Goal: Task Accomplishment & Management: Complete application form

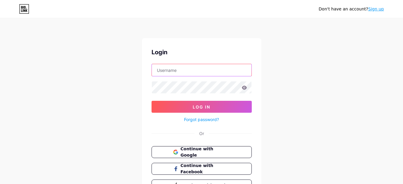
click at [207, 73] on input "text" at bounding box center [202, 70] width 100 height 12
click at [235, 108] on div "Don't have an account? Sign up Login Log In Forgot password? Or Continue with G…" at bounding box center [201, 110] width 403 height 220
click at [222, 154] on span "Continue with Google" at bounding box center [205, 152] width 50 height 13
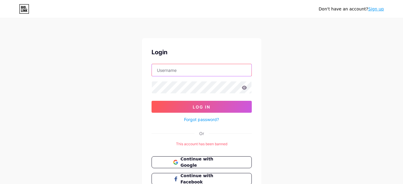
click at [186, 72] on input "text" at bounding box center [202, 70] width 100 height 12
click at [327, 67] on div "Don't have an account? Sign up Login Log In Forgot password? Or This account ha…" at bounding box center [201, 115] width 403 height 230
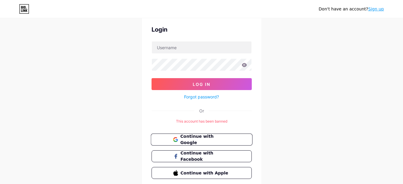
scroll to position [46, 0]
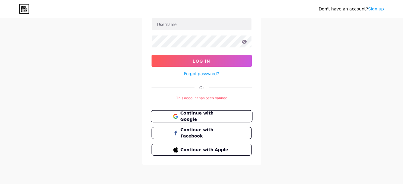
click at [237, 115] on button "Continue with Google" at bounding box center [202, 116] width 102 height 12
click at [202, 31] on form "Log In Forgot password?" at bounding box center [202, 47] width 100 height 59
click at [205, 25] on input "text" at bounding box center [202, 24] width 100 height 12
type input "[EMAIL_ADDRESS][DOMAIN_NAME]"
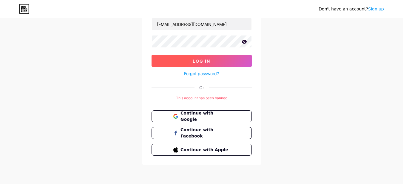
click at [207, 63] on span "Log In" at bounding box center [202, 61] width 18 height 5
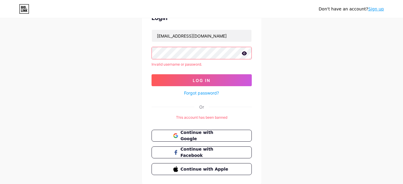
scroll to position [54, 0]
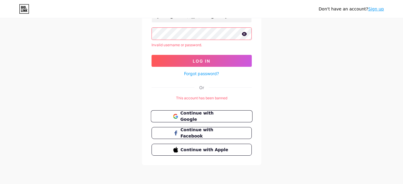
click at [208, 119] on span "Continue with Google" at bounding box center [205, 116] width 50 height 13
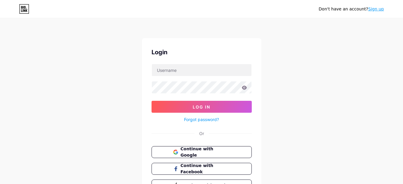
click at [383, 12] on div "Don't have an account? Sign up" at bounding box center [351, 9] width 65 height 6
click at [376, 11] on link "Sign up" at bounding box center [376, 9] width 16 height 5
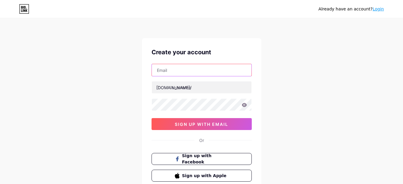
click at [173, 73] on input "text" at bounding box center [202, 70] width 100 height 12
type input "[EMAIL_ADDRESS][DOMAIN_NAME]"
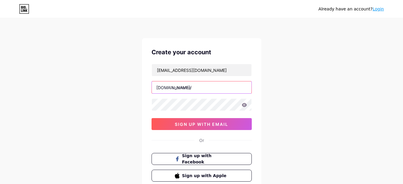
click at [179, 85] on input "text" at bounding box center [202, 87] width 100 height 12
type input "carmajuliadiner"
click at [187, 98] on div at bounding box center [202, 104] width 100 height 13
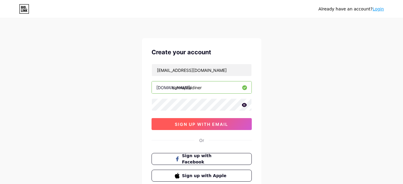
drag, startPoint x: 208, startPoint y: 121, endPoint x: 212, endPoint y: 120, distance: 4.2
click at [209, 122] on span "sign up with email" at bounding box center [201, 124] width 53 height 5
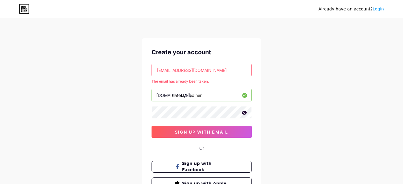
click at [230, 71] on input "purnamayulianti17@gmail.com" at bounding box center [202, 70] width 100 height 12
paste input "ocega1266@bdnets"
type input "[EMAIL_ADDRESS][DOMAIN_NAME]"
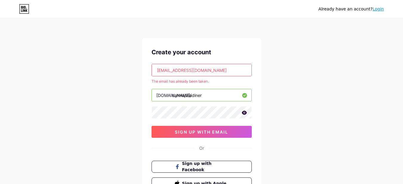
click at [241, 48] on div "Create your account" at bounding box center [202, 52] width 100 height 9
click at [213, 71] on input "[EMAIL_ADDRESS][DOMAIN_NAME]" at bounding box center [202, 70] width 100 height 12
click at [200, 69] on input "text" at bounding box center [202, 70] width 100 height 12
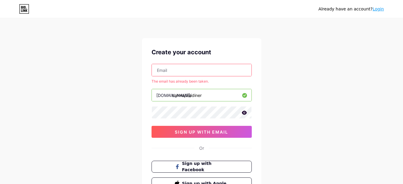
click at [199, 68] on input "text" at bounding box center [202, 70] width 100 height 12
click at [187, 70] on input "text" at bounding box center [202, 70] width 100 height 12
paste input "[EMAIL_ADDRESS][DOMAIN_NAME]"
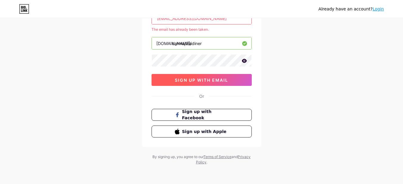
type input "[EMAIL_ADDRESS][DOMAIN_NAME]"
click at [226, 80] on span "sign up with email" at bounding box center [201, 80] width 53 height 5
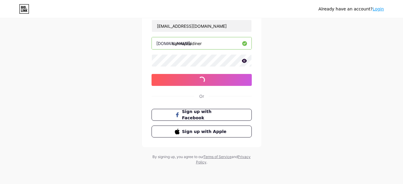
scroll to position [52, 0]
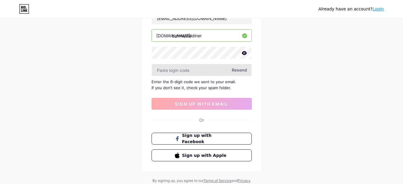
click at [212, 70] on input "text" at bounding box center [202, 70] width 100 height 12
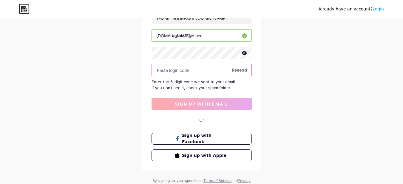
click at [206, 70] on input "text" at bounding box center [202, 70] width 100 height 12
paste input "818857"
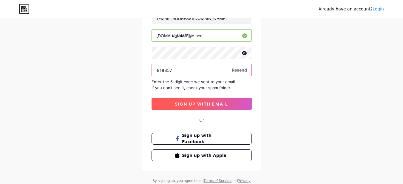
type input "818857"
click at [235, 103] on button "sign up with email" at bounding box center [202, 104] width 100 height 12
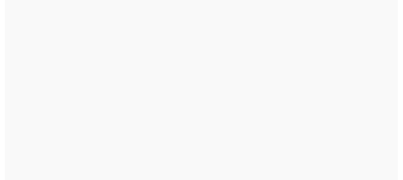
scroll to position [0, 0]
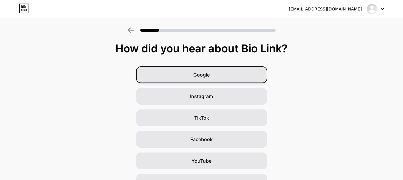
click at [235, 77] on div "Google" at bounding box center [201, 74] width 131 height 17
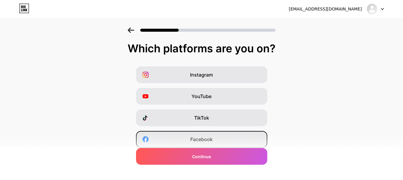
click at [235, 139] on div "Facebook" at bounding box center [201, 139] width 131 height 17
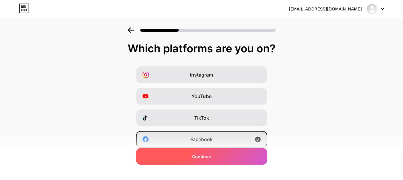
click at [240, 156] on div "Continue" at bounding box center [201, 156] width 131 height 17
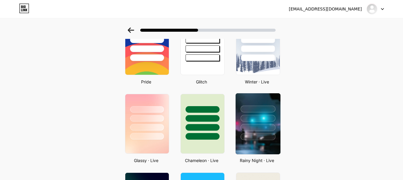
scroll to position [149, 0]
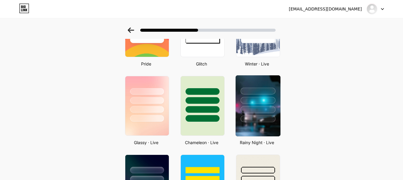
click at [264, 107] on div at bounding box center [258, 109] width 35 height 7
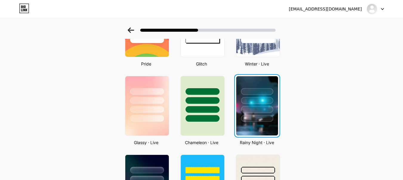
scroll to position [0, 0]
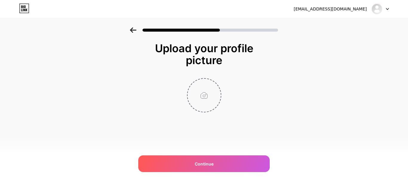
click at [199, 98] on input "file" at bounding box center [203, 95] width 33 height 33
type input "C:\fakepath\465133099_122117370278535787_7360840504151696078_n (1).jpg"
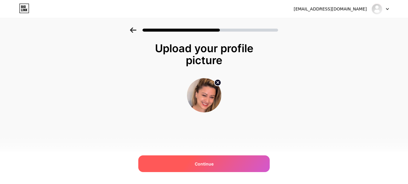
click at [236, 165] on div "Continue" at bounding box center [203, 164] width 131 height 17
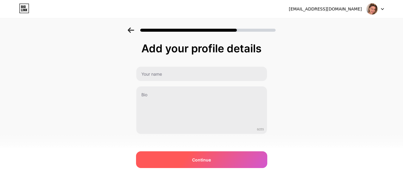
click at [235, 162] on div "Continue" at bounding box center [201, 159] width 131 height 17
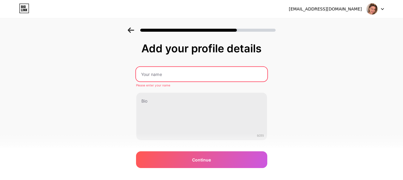
click at [184, 74] on input "text" at bounding box center [201, 74] width 131 height 14
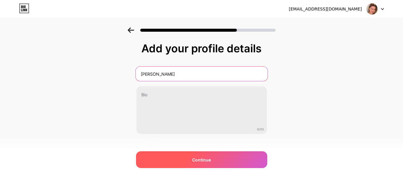
type input "[PERSON_NAME]"
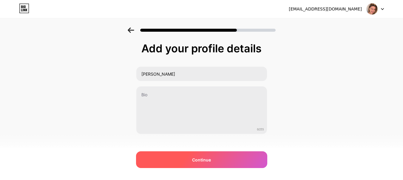
click at [252, 164] on div "Continue" at bounding box center [201, 159] width 131 height 17
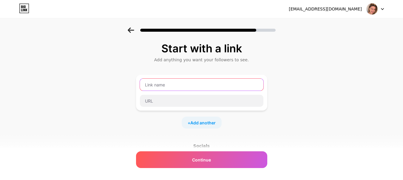
click at [193, 85] on input "text" at bounding box center [202, 84] width 124 height 12
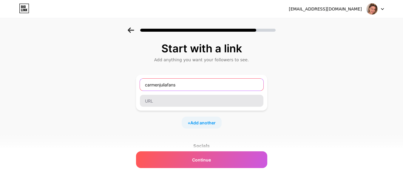
type input "carmenjuliafans"
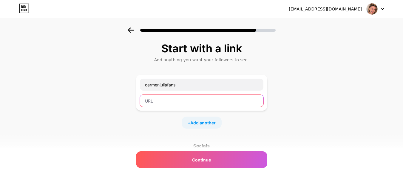
click at [190, 96] on input "text" at bounding box center [202, 101] width 124 height 12
paste input "[URL][DOMAIN_NAME]"
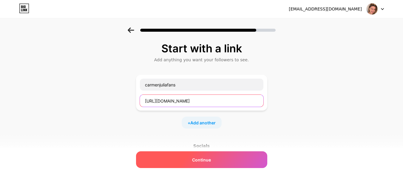
type input "[URL][DOMAIN_NAME]"
click at [243, 160] on div "Continue" at bounding box center [201, 159] width 131 height 17
click at [244, 163] on div "Continue" at bounding box center [201, 159] width 131 height 17
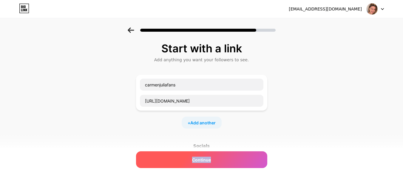
click at [244, 163] on div "Continue" at bounding box center [201, 159] width 131 height 17
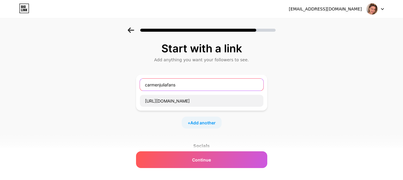
click at [198, 88] on input "carmenjuliafans" at bounding box center [202, 84] width 124 height 12
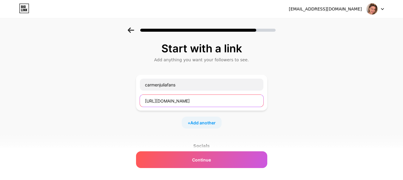
click at [199, 103] on input "[URL][DOMAIN_NAME]" at bounding box center [202, 101] width 124 height 12
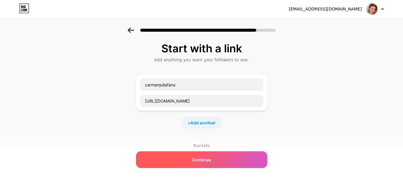
click at [214, 160] on div "Continue" at bounding box center [201, 159] width 131 height 17
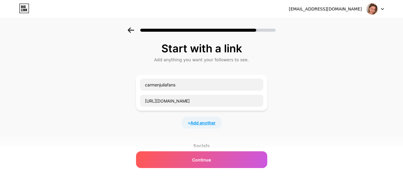
click at [211, 120] on span "Add another" at bounding box center [202, 122] width 25 height 6
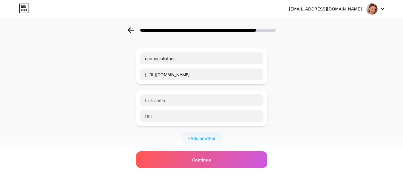
scroll to position [30, 0]
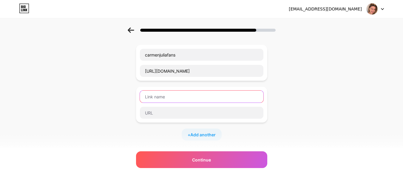
click at [182, 98] on input "text" at bounding box center [202, 96] width 124 height 12
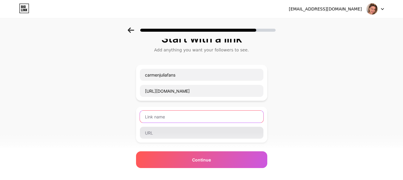
scroll to position [0, 0]
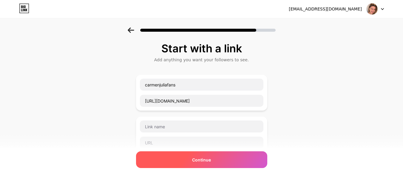
click at [209, 155] on div "Continue" at bounding box center [201, 159] width 131 height 17
click at [213, 159] on div "Continue" at bounding box center [201, 159] width 131 height 17
click at [213, 158] on div "Continue" at bounding box center [201, 159] width 131 height 17
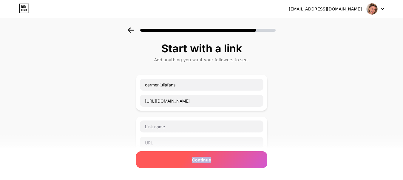
click at [213, 158] on div "Continue" at bounding box center [201, 159] width 131 height 17
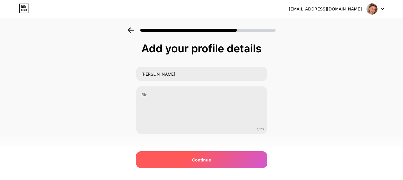
click at [227, 162] on div "Continue" at bounding box center [201, 159] width 131 height 17
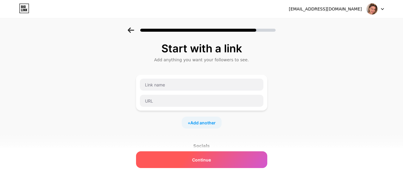
click at [242, 159] on div "Continue" at bounding box center [201, 159] width 131 height 17
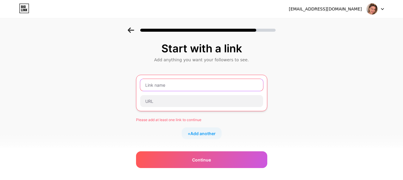
click at [193, 85] on input "text" at bounding box center [201, 85] width 123 height 12
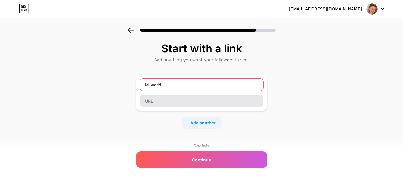
type input "Mi world"
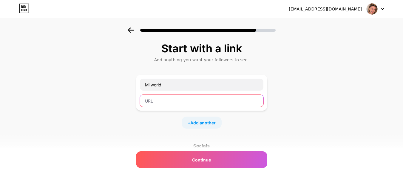
click at [198, 102] on input "text" at bounding box center [202, 101] width 124 height 12
paste input "[URL][DOMAIN_NAME]"
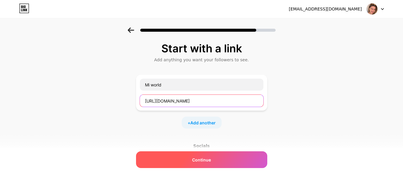
type input "[URL][DOMAIN_NAME]"
click at [243, 157] on div "Continue" at bounding box center [201, 159] width 131 height 17
click at [247, 157] on div "Continue" at bounding box center [201, 159] width 131 height 17
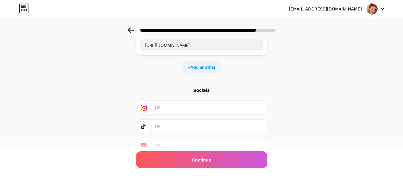
scroll to position [52, 0]
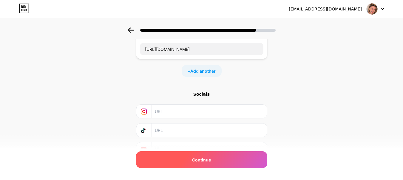
click at [250, 163] on div "Continue" at bounding box center [201, 159] width 131 height 17
click at [250, 162] on div "Continue" at bounding box center [201, 159] width 131 height 17
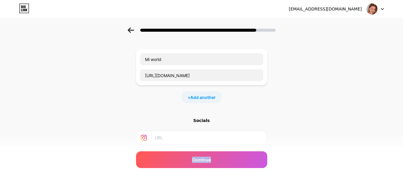
scroll to position [0, 0]
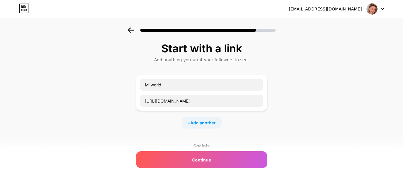
click at [206, 124] on span "Add another" at bounding box center [202, 122] width 25 height 6
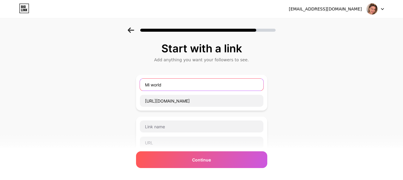
click at [173, 84] on input "Mi world" at bounding box center [202, 84] width 124 height 12
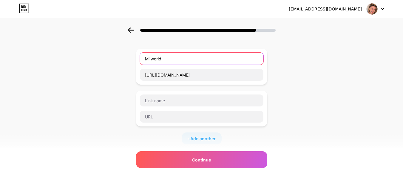
scroll to position [30, 0]
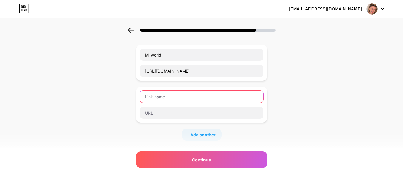
click at [177, 98] on input "text" at bounding box center [202, 96] width 124 height 12
paste input "Mi world"
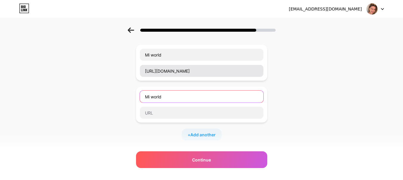
type input "Mi world"
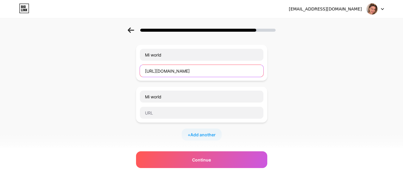
click at [187, 70] on input "[URL][DOMAIN_NAME]" at bounding box center [202, 71] width 124 height 12
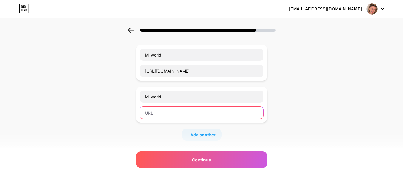
click at [185, 116] on input "text" at bounding box center [202, 113] width 124 height 12
paste input "[URL][DOMAIN_NAME]"
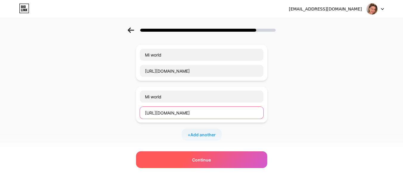
type input "[URL][DOMAIN_NAME]"
click at [237, 160] on div "Continue" at bounding box center [201, 159] width 131 height 17
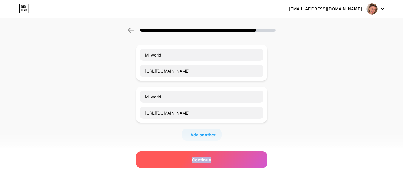
click at [237, 160] on div "Continue" at bounding box center [201, 159] width 131 height 17
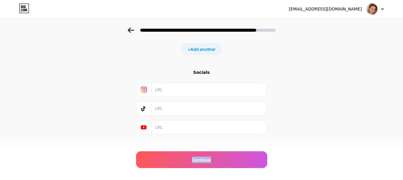
scroll to position [123, 0]
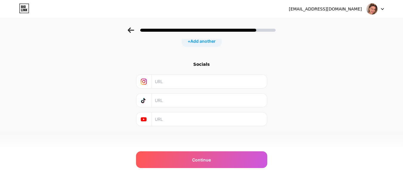
click at [236, 173] on div "[EMAIL_ADDRESS][DOMAIN_NAME] Logout Link Copied Start with a link Add anything …" at bounding box center [201, 28] width 403 height 303
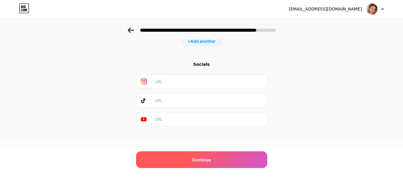
click at [235, 163] on div "Continue" at bounding box center [201, 159] width 131 height 17
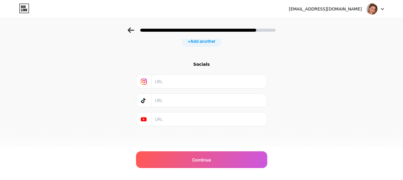
click at [200, 118] on input "text" at bounding box center [209, 118] width 108 height 13
paste input "[URL][DOMAIN_NAME]"
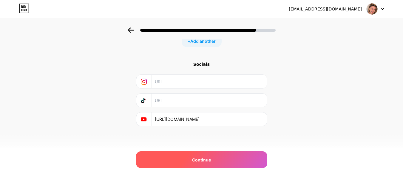
type input "[URL][DOMAIN_NAME]"
click at [211, 158] on span "Continue" at bounding box center [201, 159] width 19 height 6
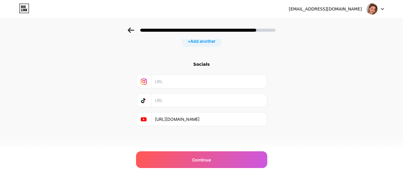
click at [184, 96] on input "text" at bounding box center [209, 99] width 108 height 13
paste input "[URL][DOMAIN_NAME]"
type input "[URL][DOMAIN_NAME]"
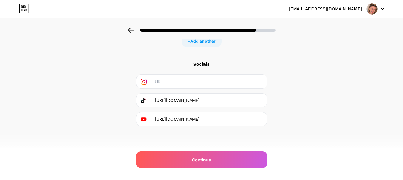
click at [198, 82] on input "text" at bounding box center [209, 81] width 108 height 13
paste input "[URL][DOMAIN_NAME]"
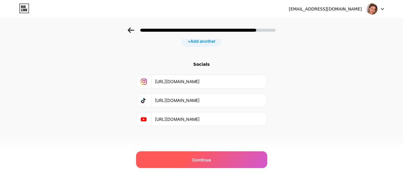
type input "[URL][DOMAIN_NAME]"
click at [242, 163] on div "Continue" at bounding box center [201, 159] width 131 height 17
click at [242, 162] on div "Continue" at bounding box center [201, 159] width 131 height 17
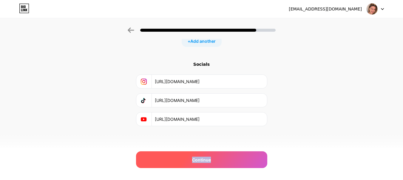
click at [242, 162] on div "Continue" at bounding box center [201, 159] width 131 height 17
click at [243, 162] on div "Continue" at bounding box center [201, 159] width 131 height 17
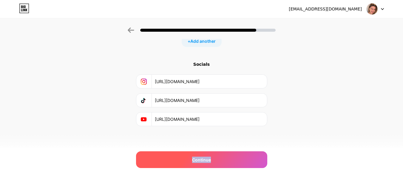
click at [243, 162] on div "Continue" at bounding box center [201, 159] width 131 height 17
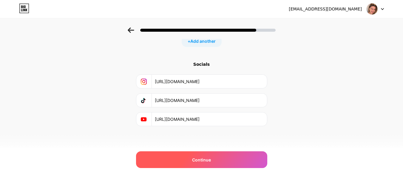
click at [244, 162] on div "Continue" at bounding box center [201, 159] width 131 height 17
click at [244, 161] on div "Continue" at bounding box center [201, 159] width 131 height 17
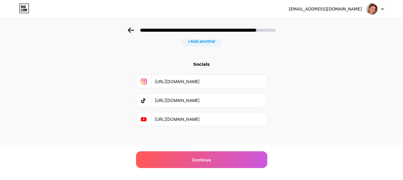
click at [132, 30] on icon at bounding box center [131, 29] width 6 height 5
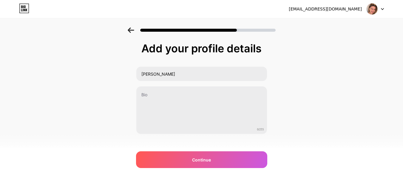
click at [132, 30] on icon at bounding box center [131, 29] width 6 height 5
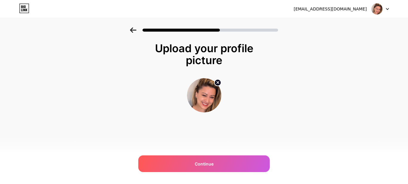
click at [132, 30] on icon at bounding box center [133, 29] width 6 height 5
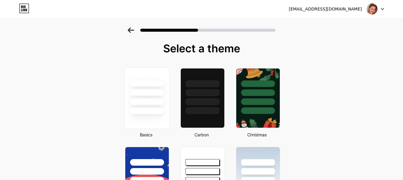
click at [150, 96] on div at bounding box center [146, 90] width 45 height 47
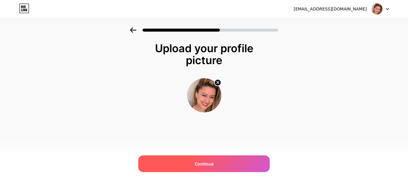
drag, startPoint x: 225, startPoint y: 164, endPoint x: 228, endPoint y: 160, distance: 4.2
click at [225, 163] on div "Continue" at bounding box center [203, 164] width 131 height 17
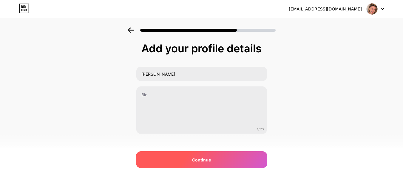
click at [228, 160] on div "Continue" at bounding box center [201, 159] width 131 height 17
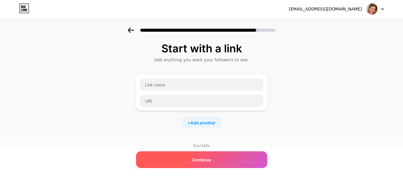
click at [227, 162] on div "Continue" at bounding box center [201, 159] width 131 height 17
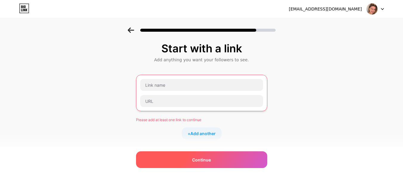
click at [226, 160] on div "Continue" at bounding box center [201, 159] width 131 height 17
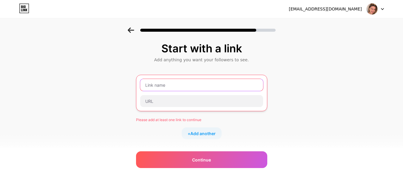
click at [197, 87] on input "text" at bounding box center [201, 85] width 123 height 12
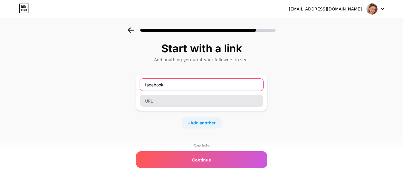
type input "facebook"
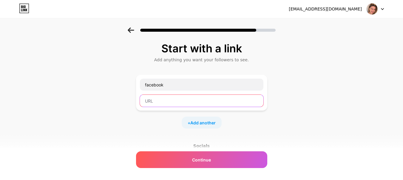
click at [184, 101] on input "text" at bounding box center [202, 101] width 124 height 12
paste input "[URL][DOMAIN_NAME]"
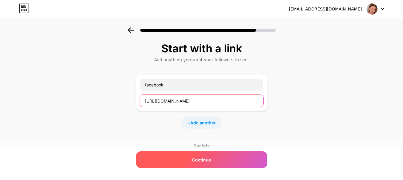
type input "[URL][DOMAIN_NAME]"
click at [224, 159] on div "Continue" at bounding box center [201, 159] width 131 height 17
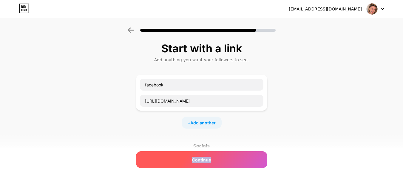
click at [225, 158] on div "Continue" at bounding box center [201, 159] width 131 height 17
click at [224, 158] on div "Continue" at bounding box center [201, 159] width 131 height 17
click at [224, 157] on div "Continue" at bounding box center [201, 159] width 131 height 17
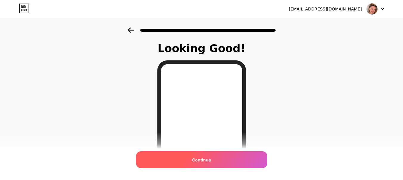
click at [247, 159] on div "Continue" at bounding box center [201, 159] width 131 height 17
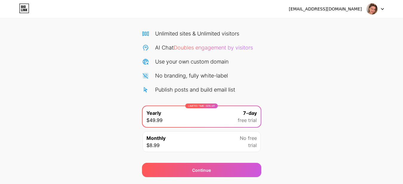
scroll to position [56, 0]
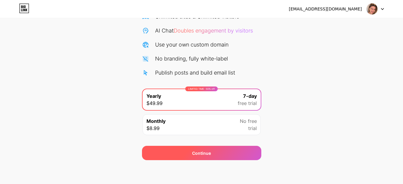
click at [239, 153] on div "Continue" at bounding box center [201, 153] width 119 height 14
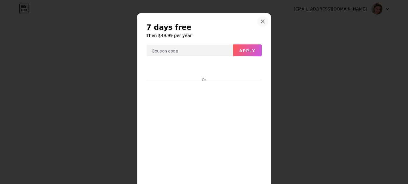
click at [259, 25] on div at bounding box center [262, 21] width 11 height 11
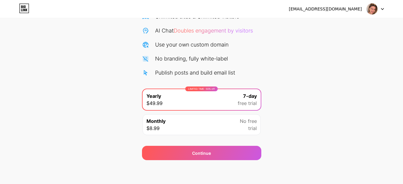
click at [24, 8] on icon at bounding box center [24, 9] width 10 height 10
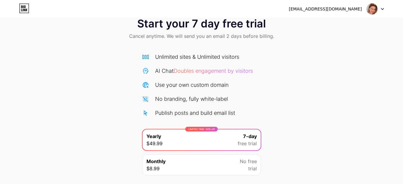
scroll to position [56, 0]
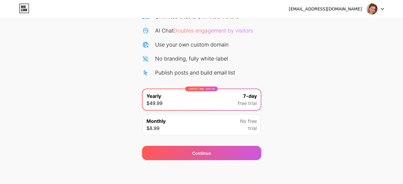
click at [377, 11] on img at bounding box center [372, 8] width 11 height 11
click at [341, 26] on li "Logout" at bounding box center [347, 24] width 74 height 16
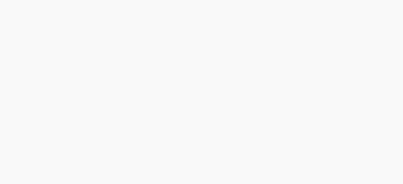
scroll to position [0, 0]
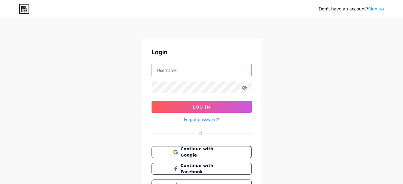
type input "[EMAIL_ADDRESS][DOMAIN_NAME]"
